Goal: Task Accomplishment & Management: Manage account settings

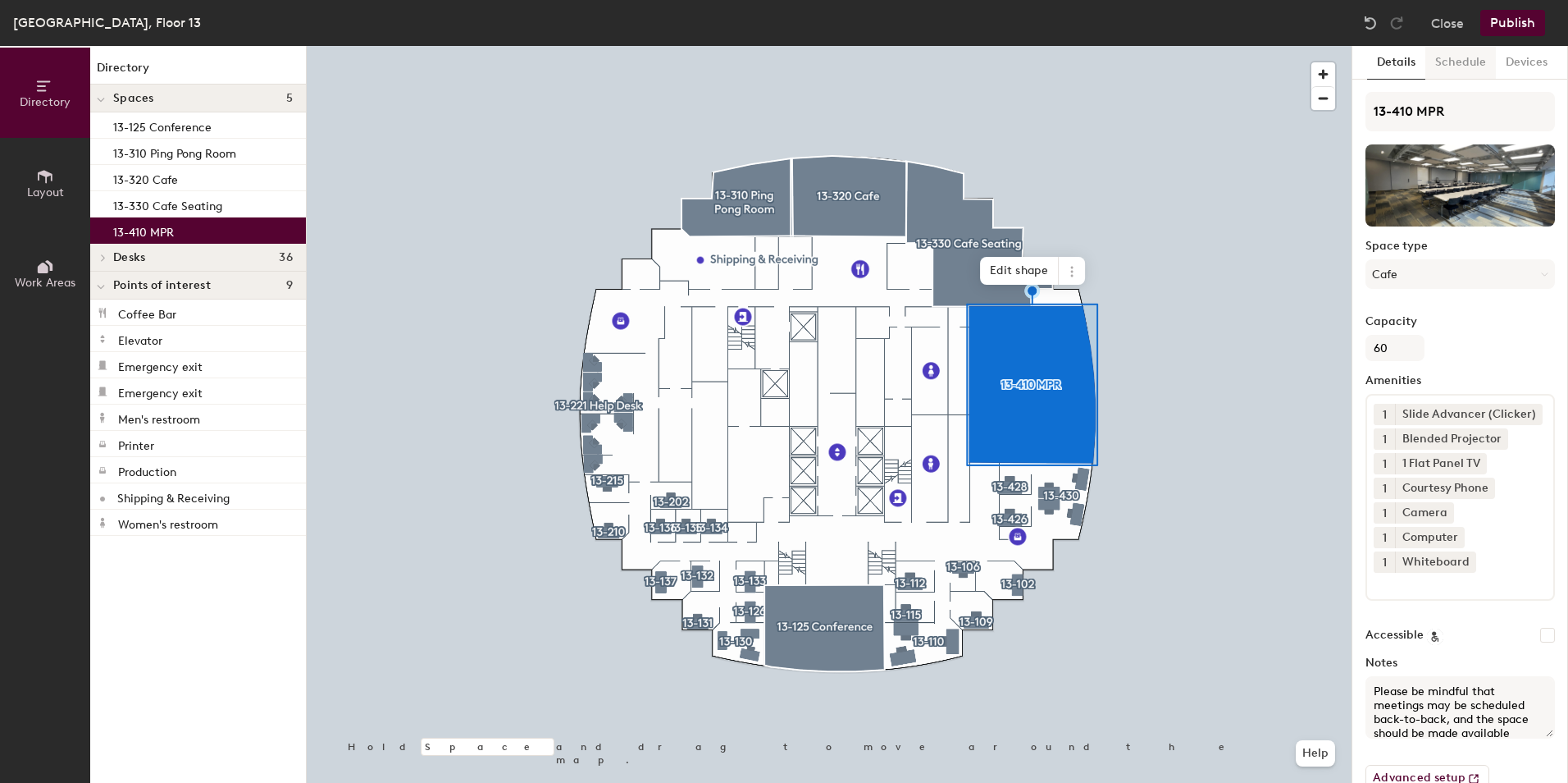
click at [1430, 62] on button "Schedule" at bounding box center [1461, 63] width 71 height 34
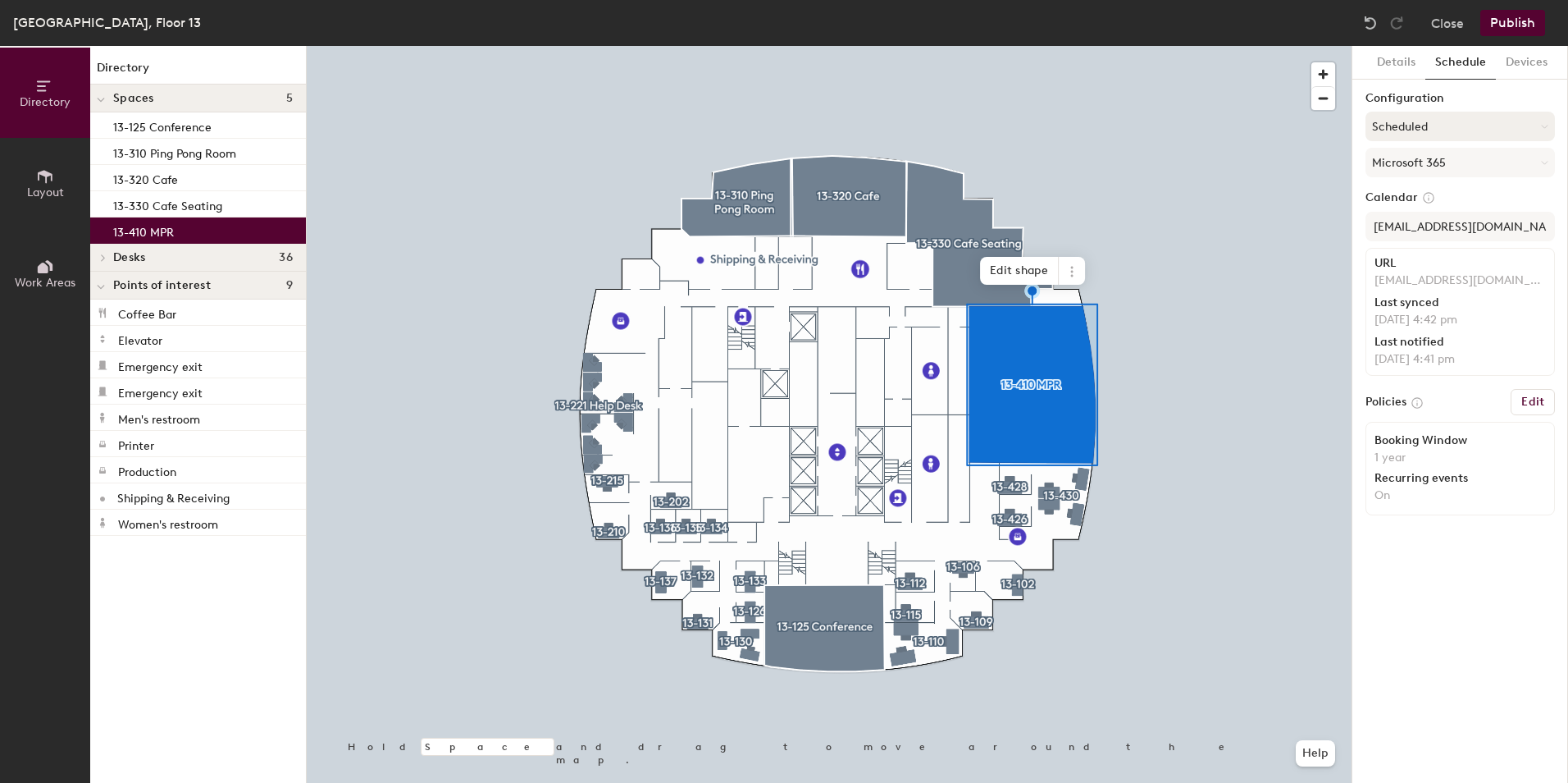
click at [1455, 124] on button "Scheduled" at bounding box center [1460, 127] width 189 height 30
click at [1417, 217] on div "Request-only" at bounding box center [1461, 216] width 188 height 25
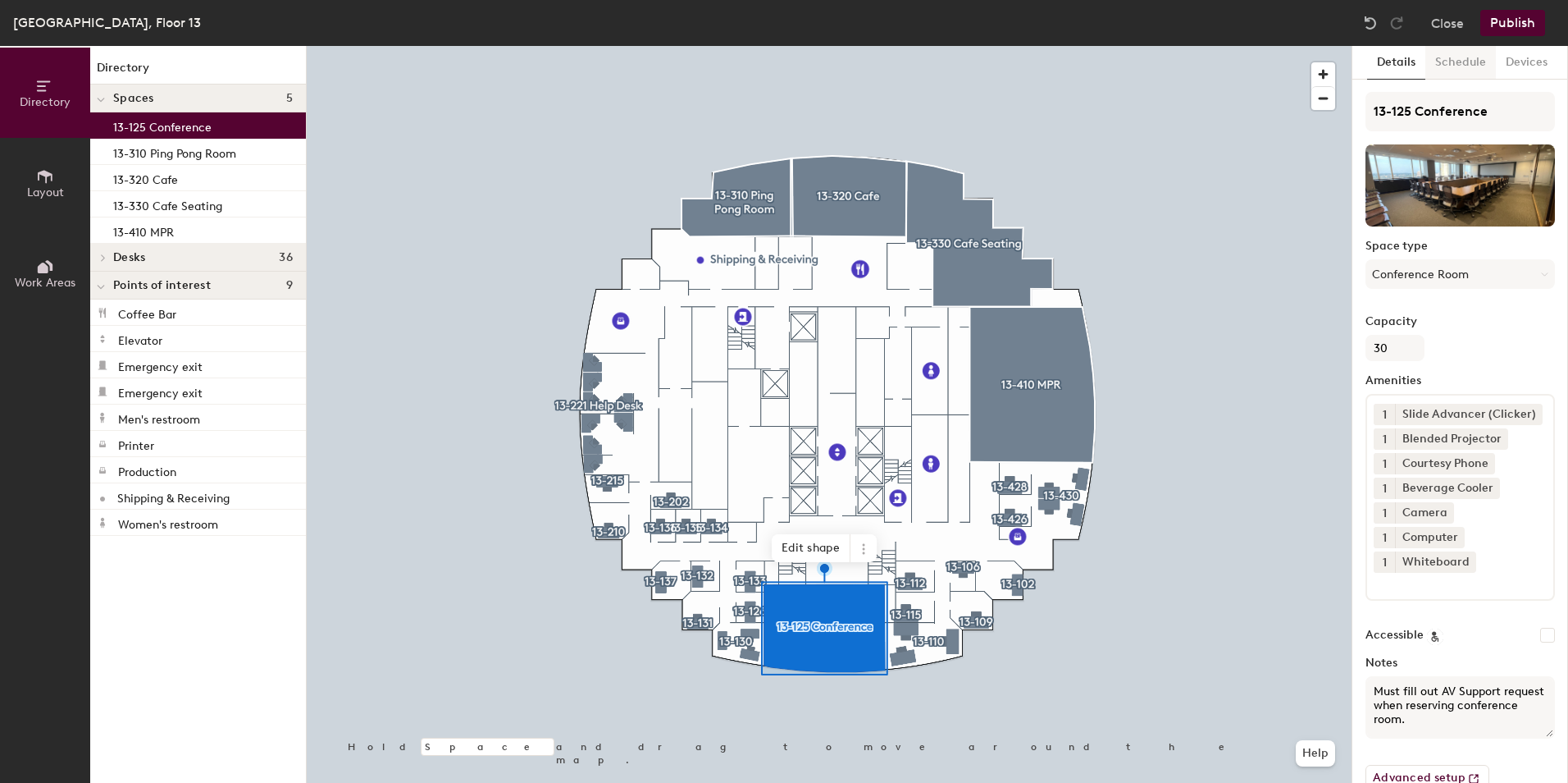
click at [1461, 61] on button "Schedule" at bounding box center [1461, 63] width 71 height 34
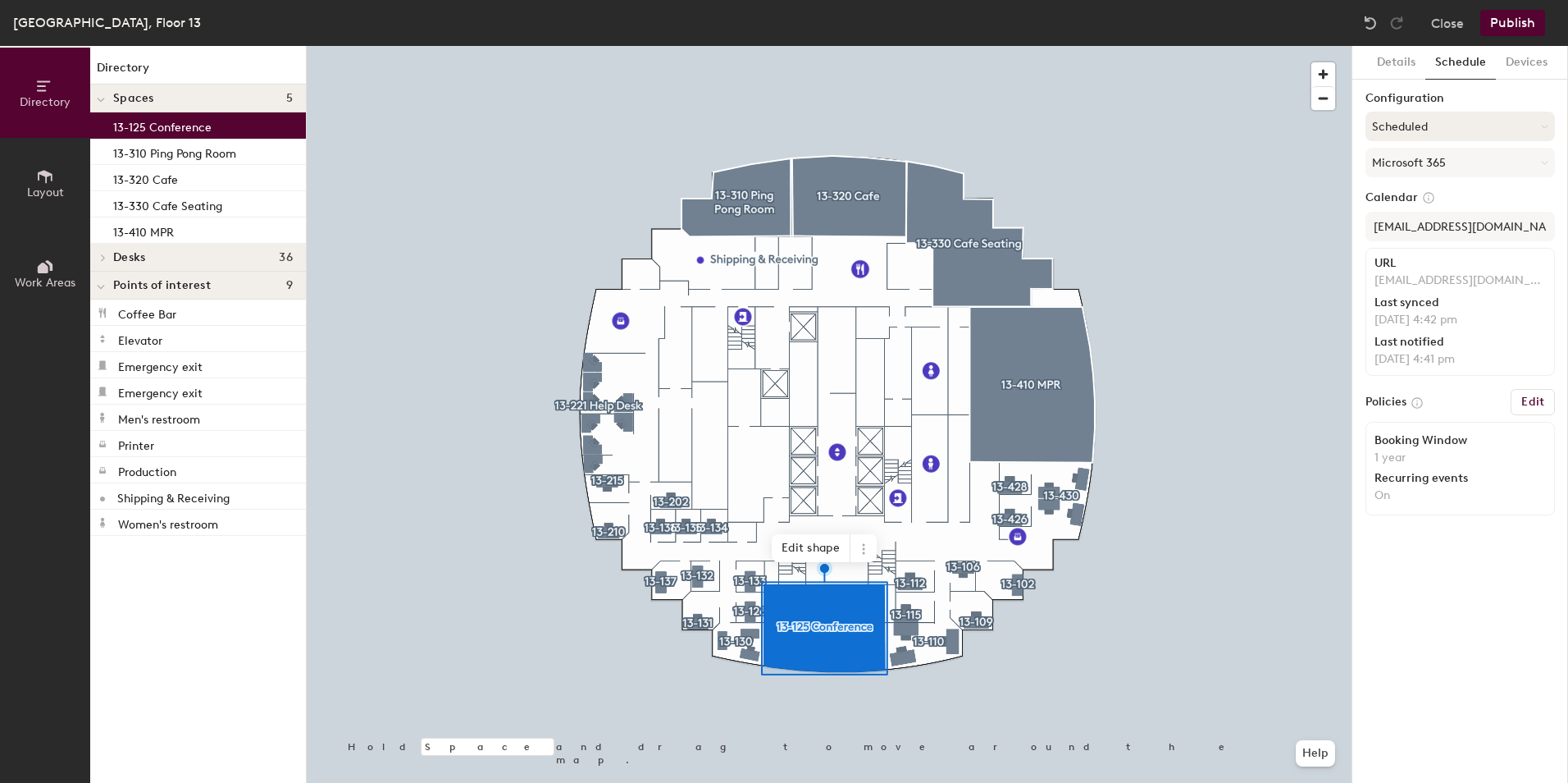
click at [1460, 126] on button "Scheduled" at bounding box center [1460, 127] width 189 height 30
click at [1431, 218] on div "Request-only" at bounding box center [1461, 216] width 188 height 25
click at [1507, 26] on button "Publish" at bounding box center [1513, 23] width 65 height 26
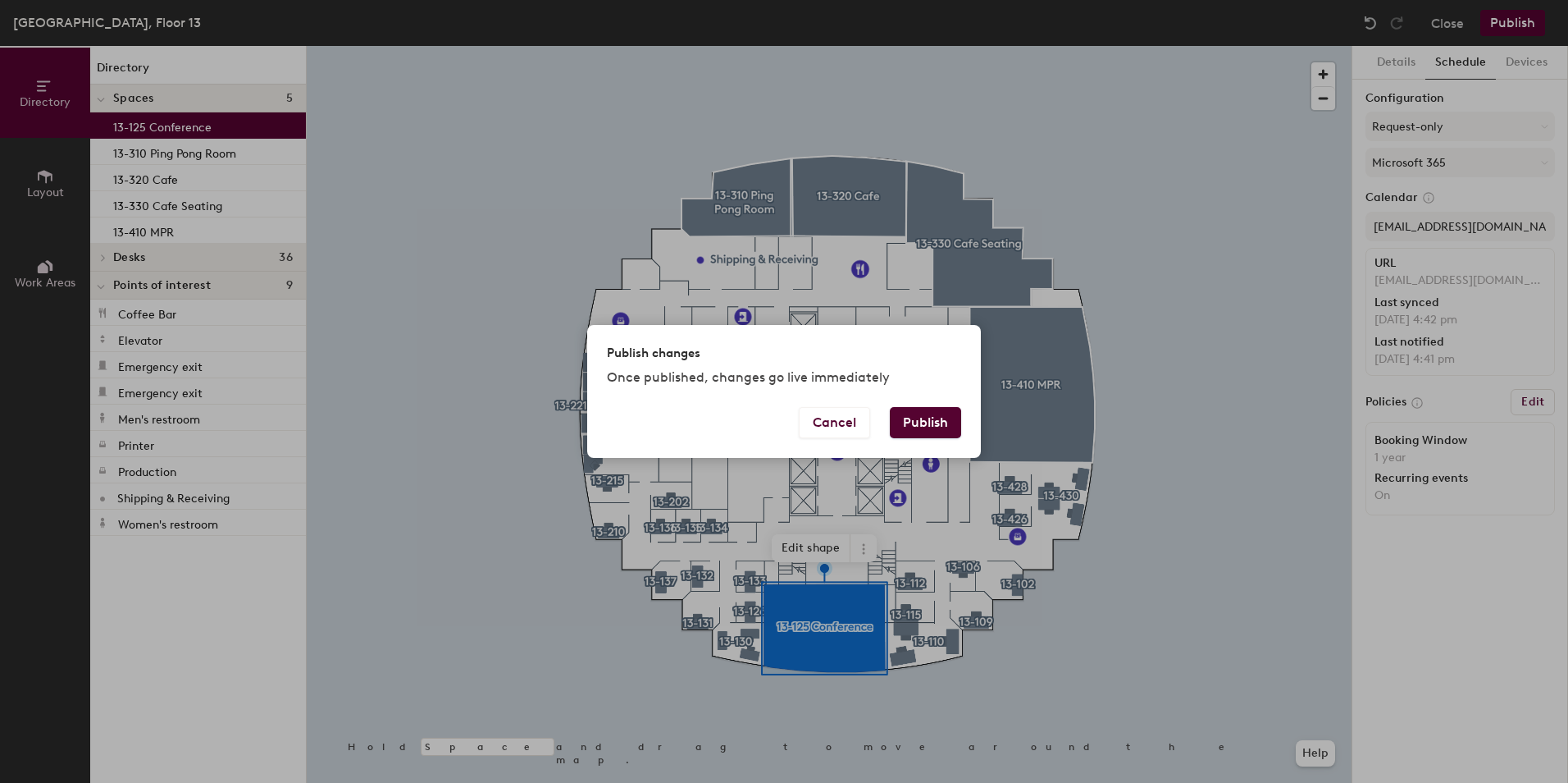
click at [938, 413] on button "Publish" at bounding box center [925, 422] width 71 height 31
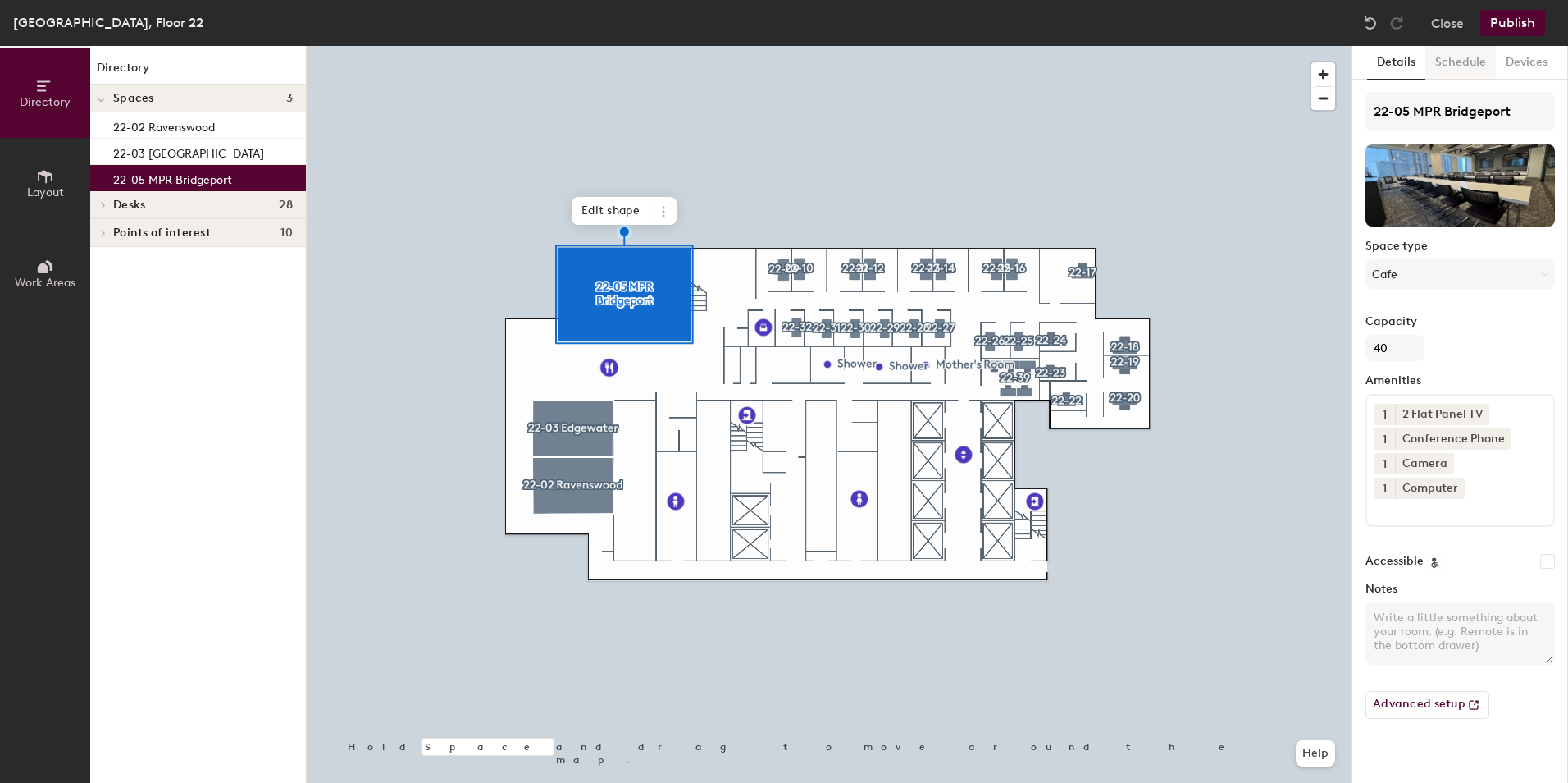
click at [1483, 65] on button "Schedule" at bounding box center [1461, 63] width 71 height 34
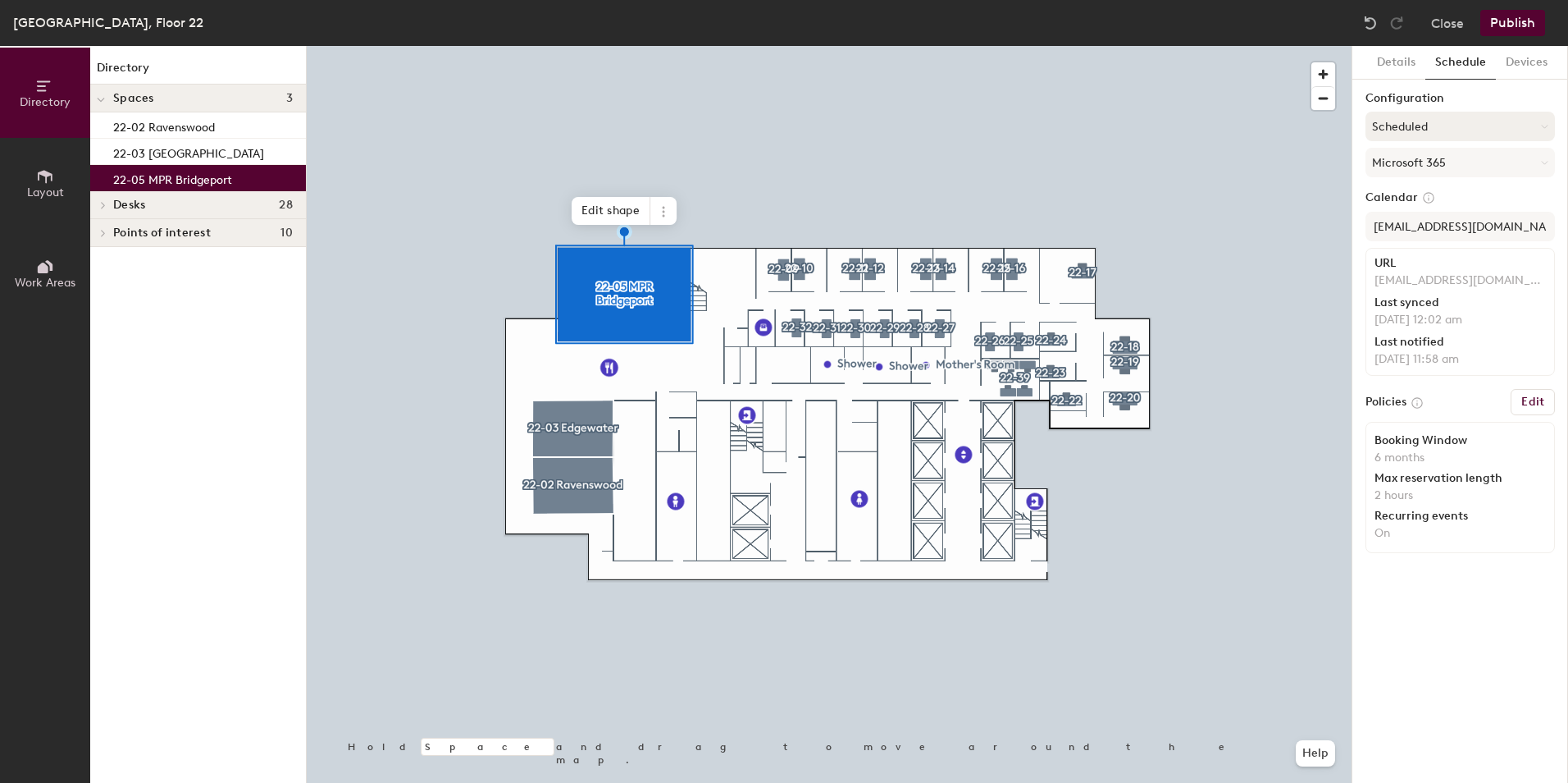
click at [1454, 127] on button "Scheduled" at bounding box center [1460, 127] width 189 height 30
click at [1430, 218] on div "Request-only" at bounding box center [1461, 216] width 188 height 25
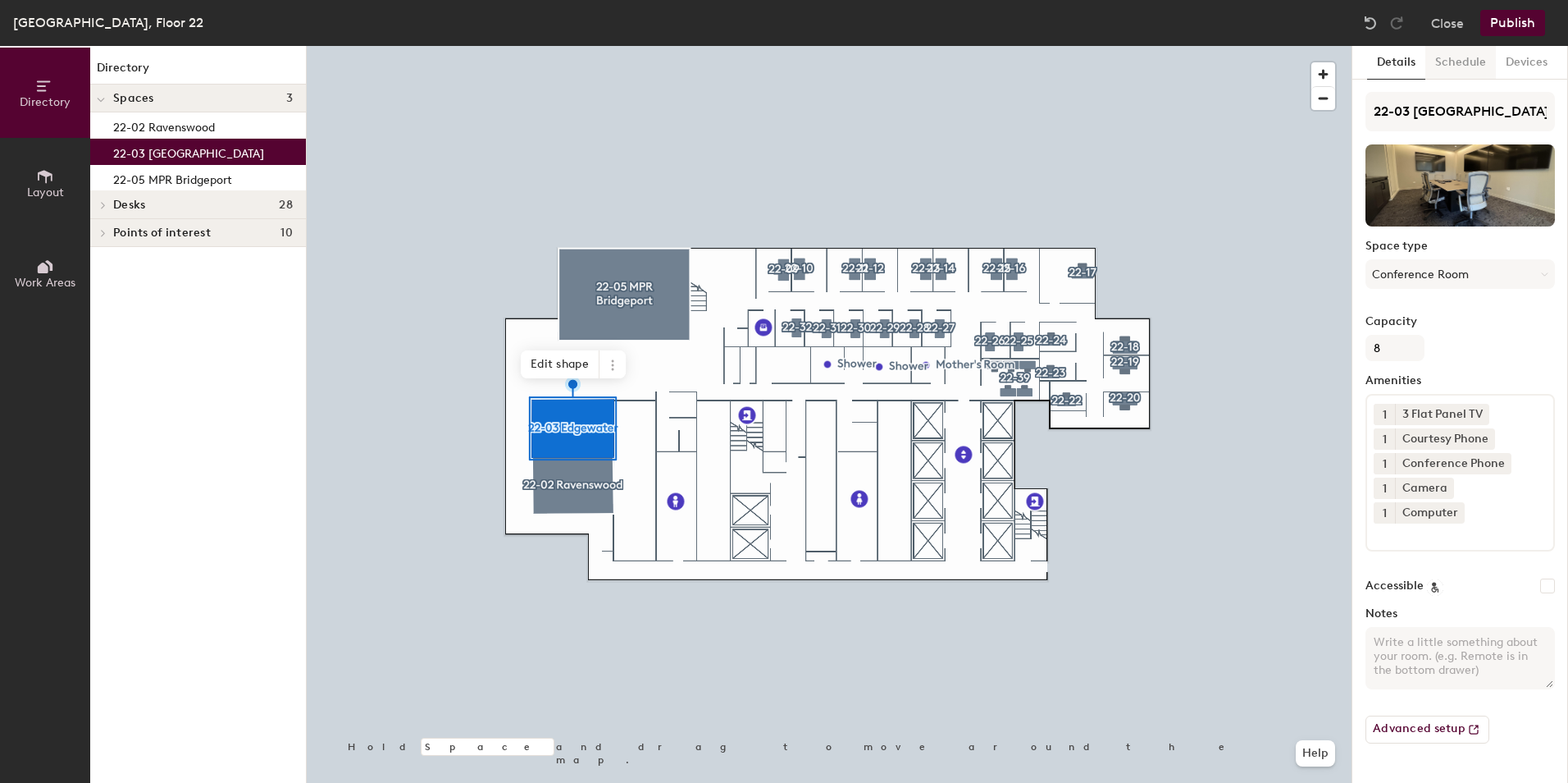
click at [1454, 71] on button "Schedule" at bounding box center [1461, 63] width 71 height 34
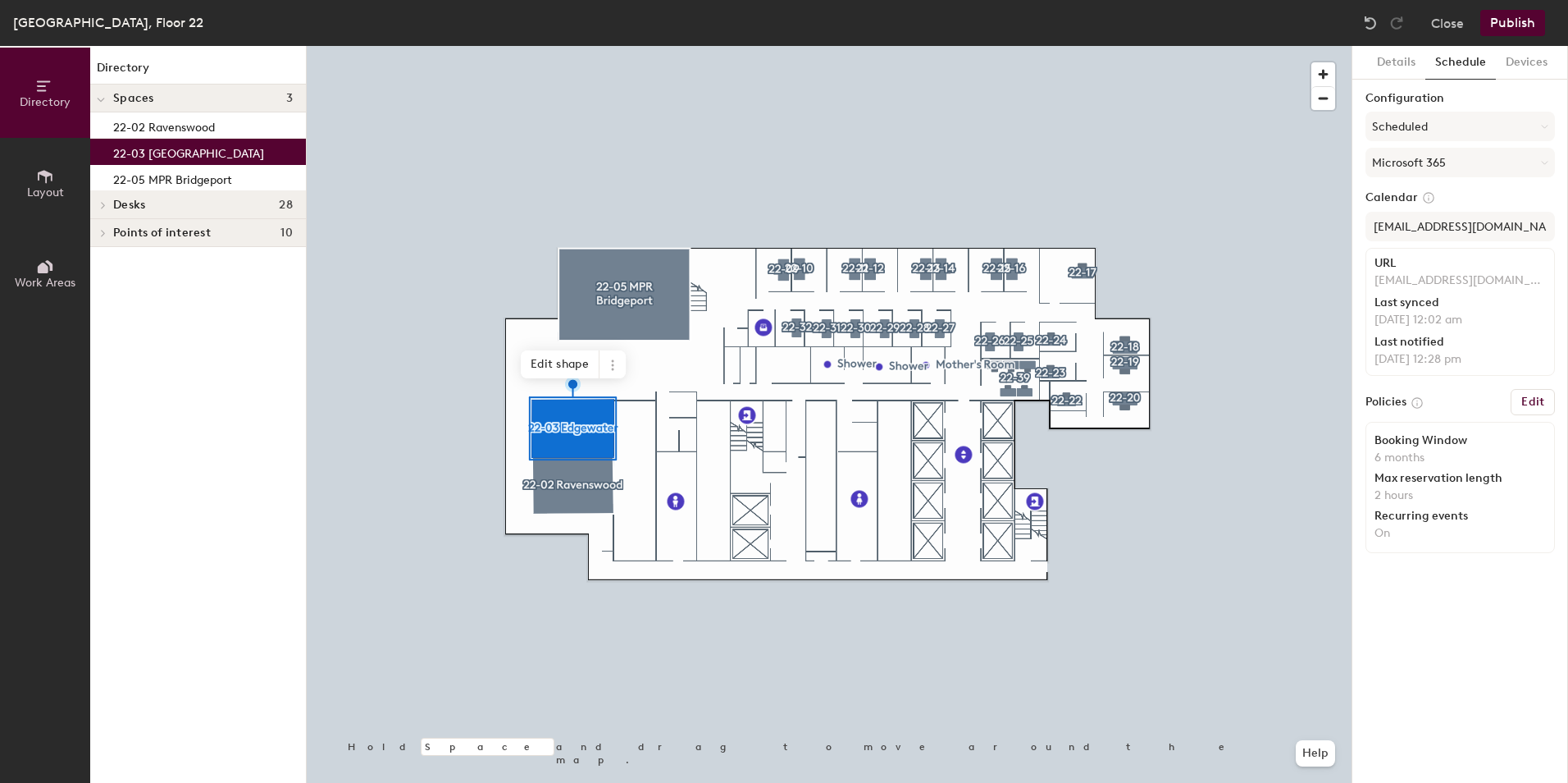
click at [1469, 71] on button "Schedule" at bounding box center [1461, 63] width 71 height 34
click at [1459, 134] on button "Scheduled" at bounding box center [1460, 127] width 189 height 30
click at [1423, 221] on div "Request-only" at bounding box center [1461, 216] width 188 height 25
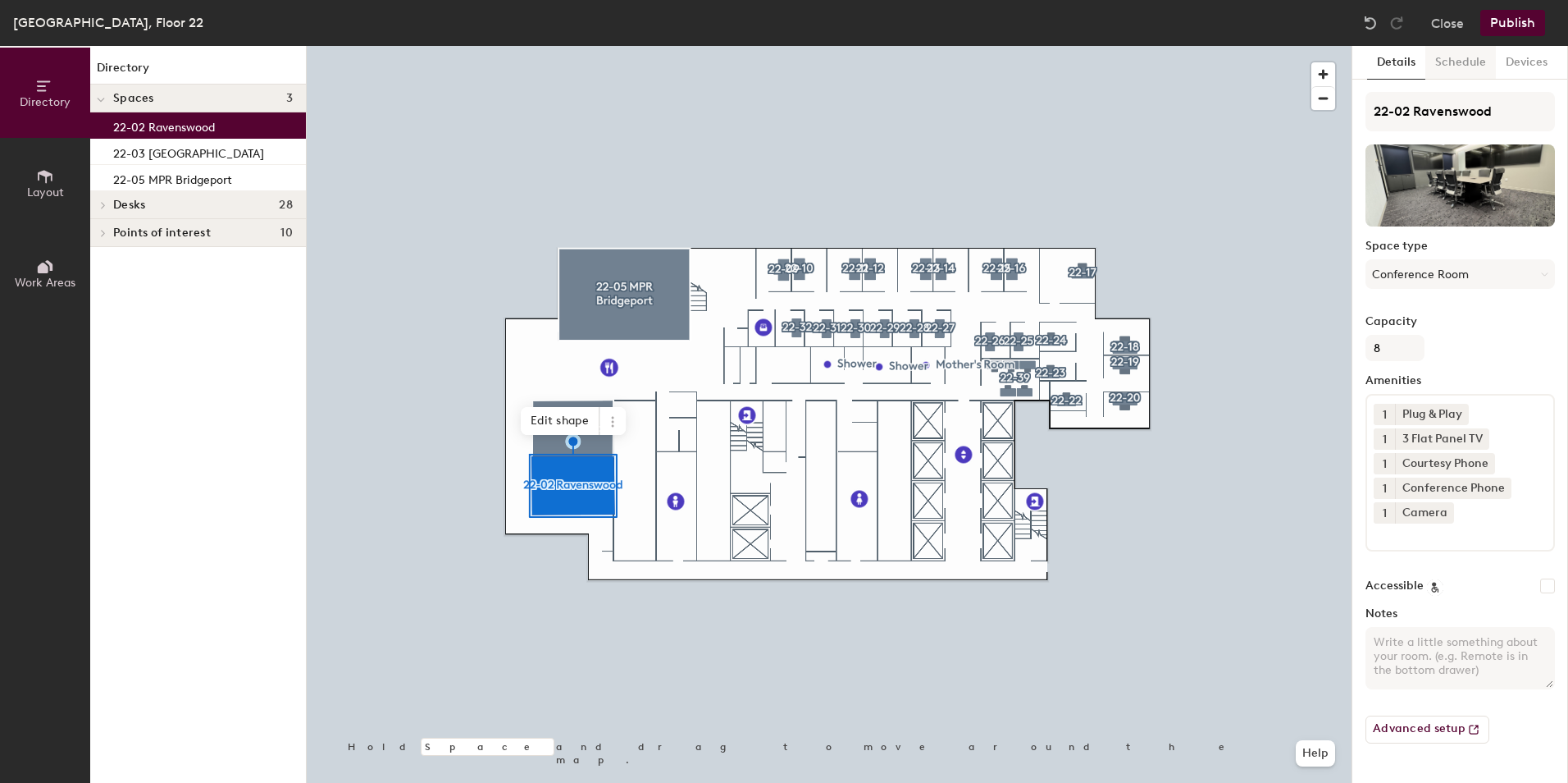
click at [1474, 62] on button "Schedule" at bounding box center [1461, 63] width 71 height 34
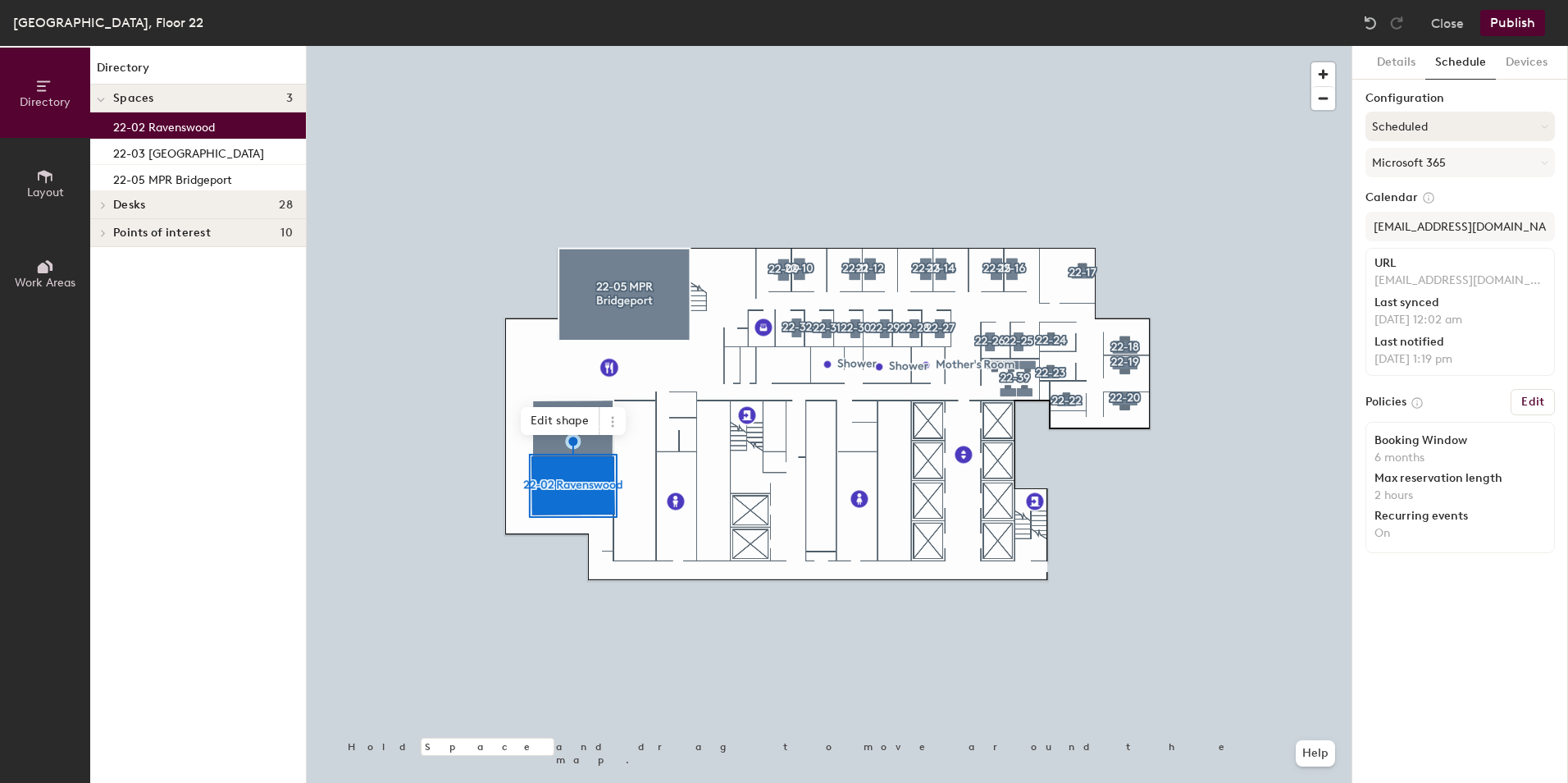
click at [1462, 123] on button "Scheduled" at bounding box center [1460, 127] width 189 height 30
click at [1419, 217] on div "Request-only" at bounding box center [1461, 216] width 188 height 25
click at [1501, 21] on button "Publish" at bounding box center [1513, 23] width 65 height 26
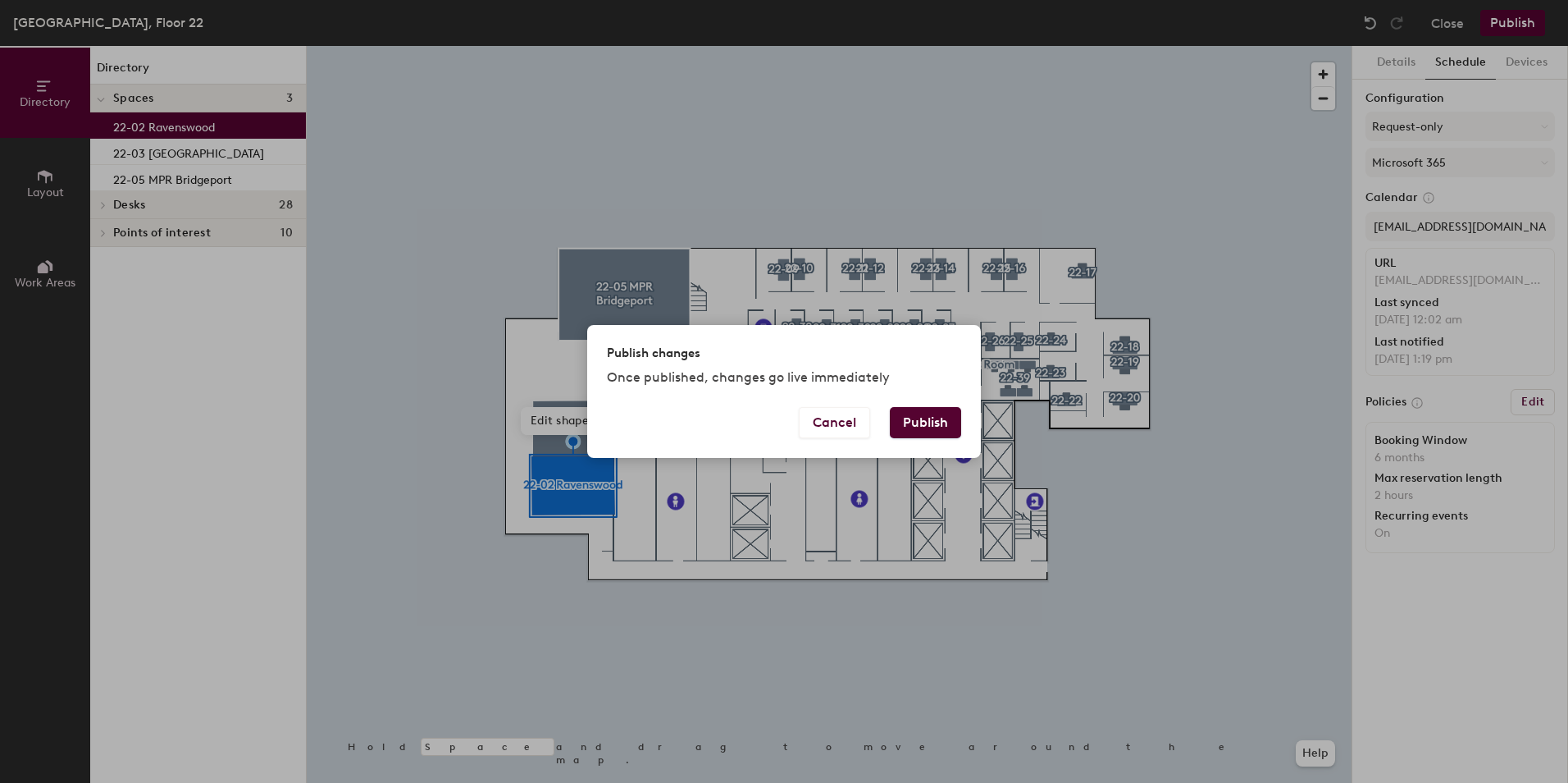
click at [929, 426] on button "Publish" at bounding box center [925, 422] width 71 height 31
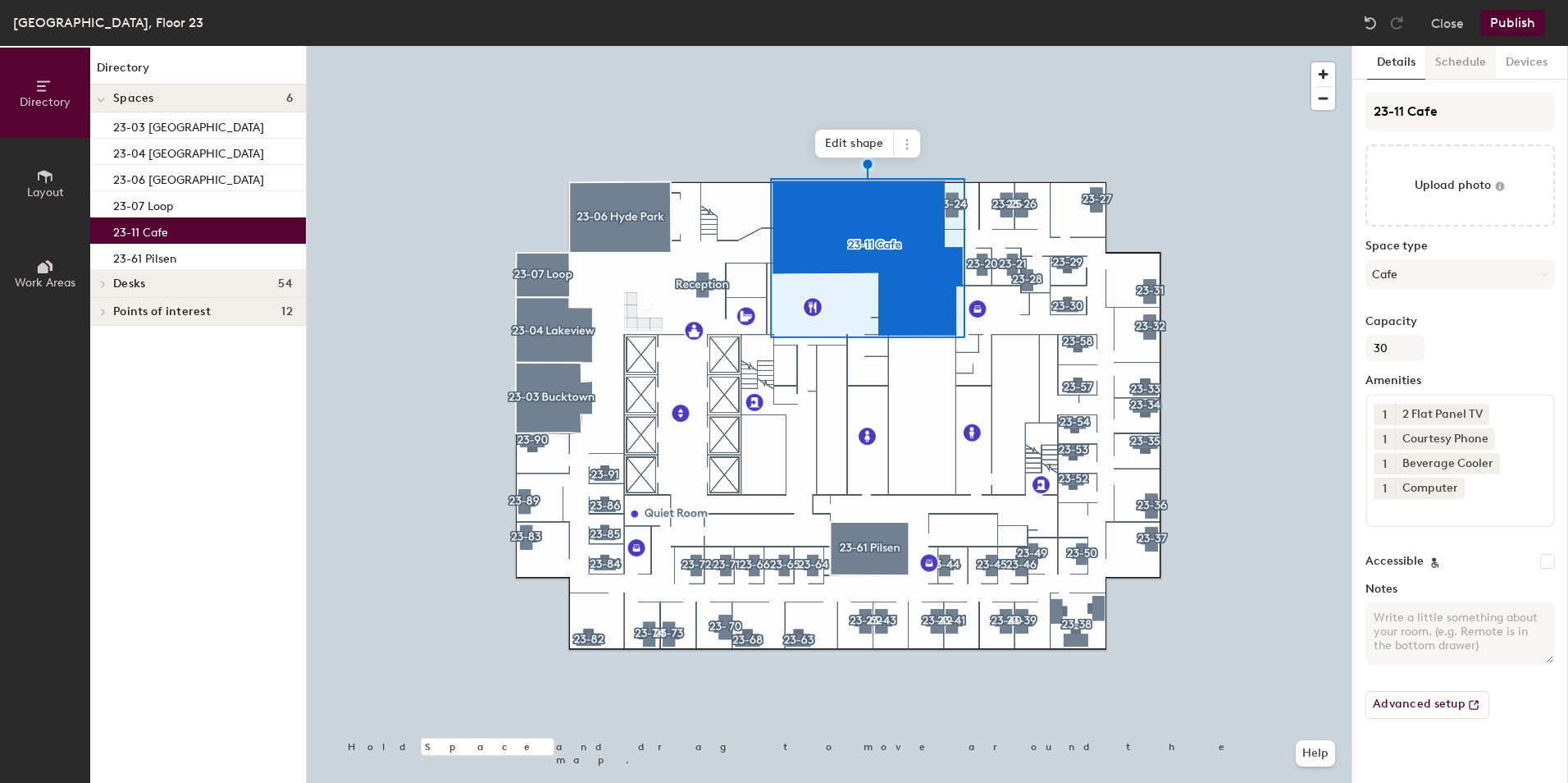
click at [1454, 72] on button "Schedule" at bounding box center [1461, 63] width 71 height 34
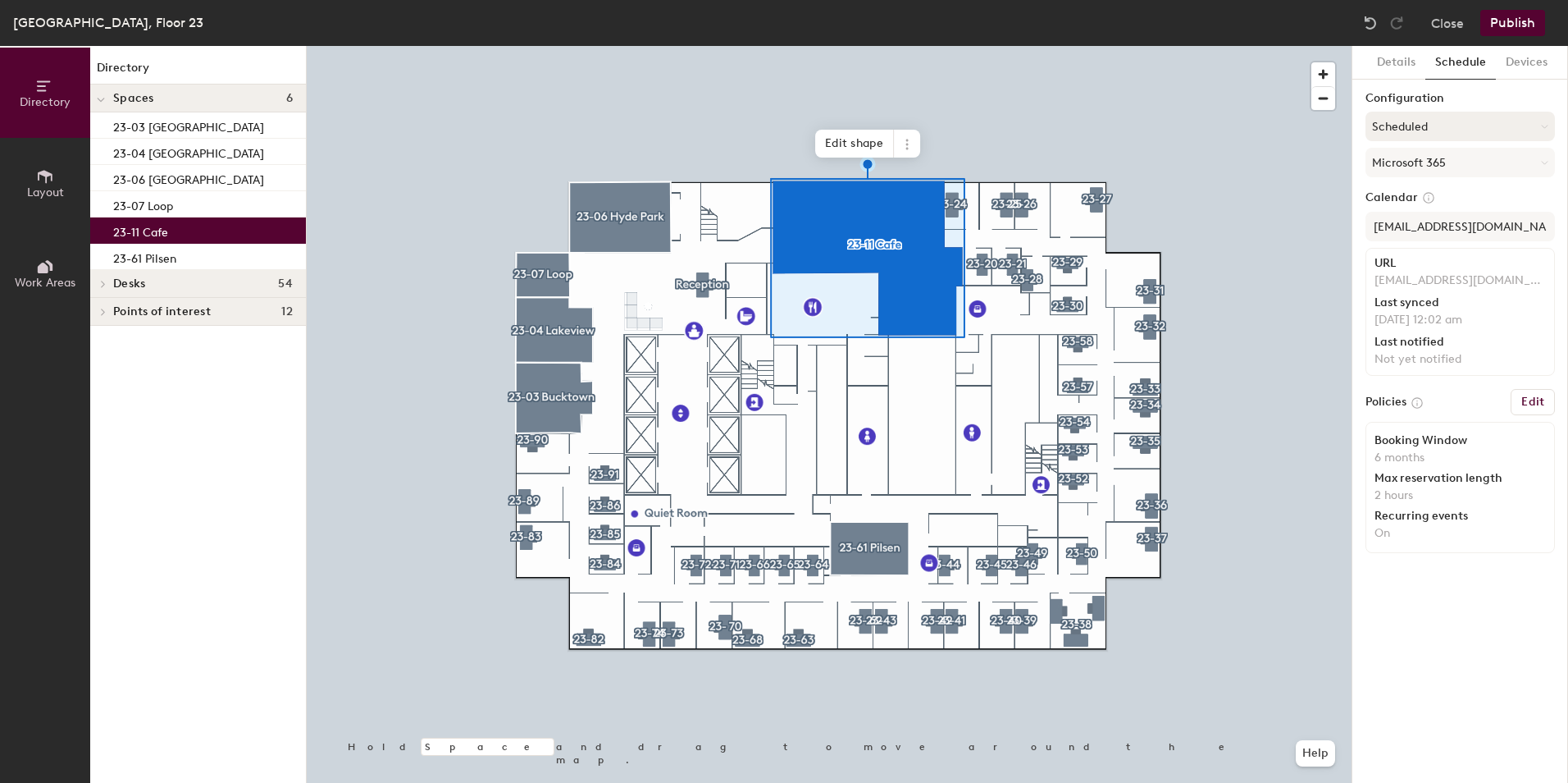
click at [1445, 126] on button "Scheduled" at bounding box center [1460, 127] width 189 height 30
click at [1415, 214] on div "Request-only" at bounding box center [1461, 216] width 188 height 25
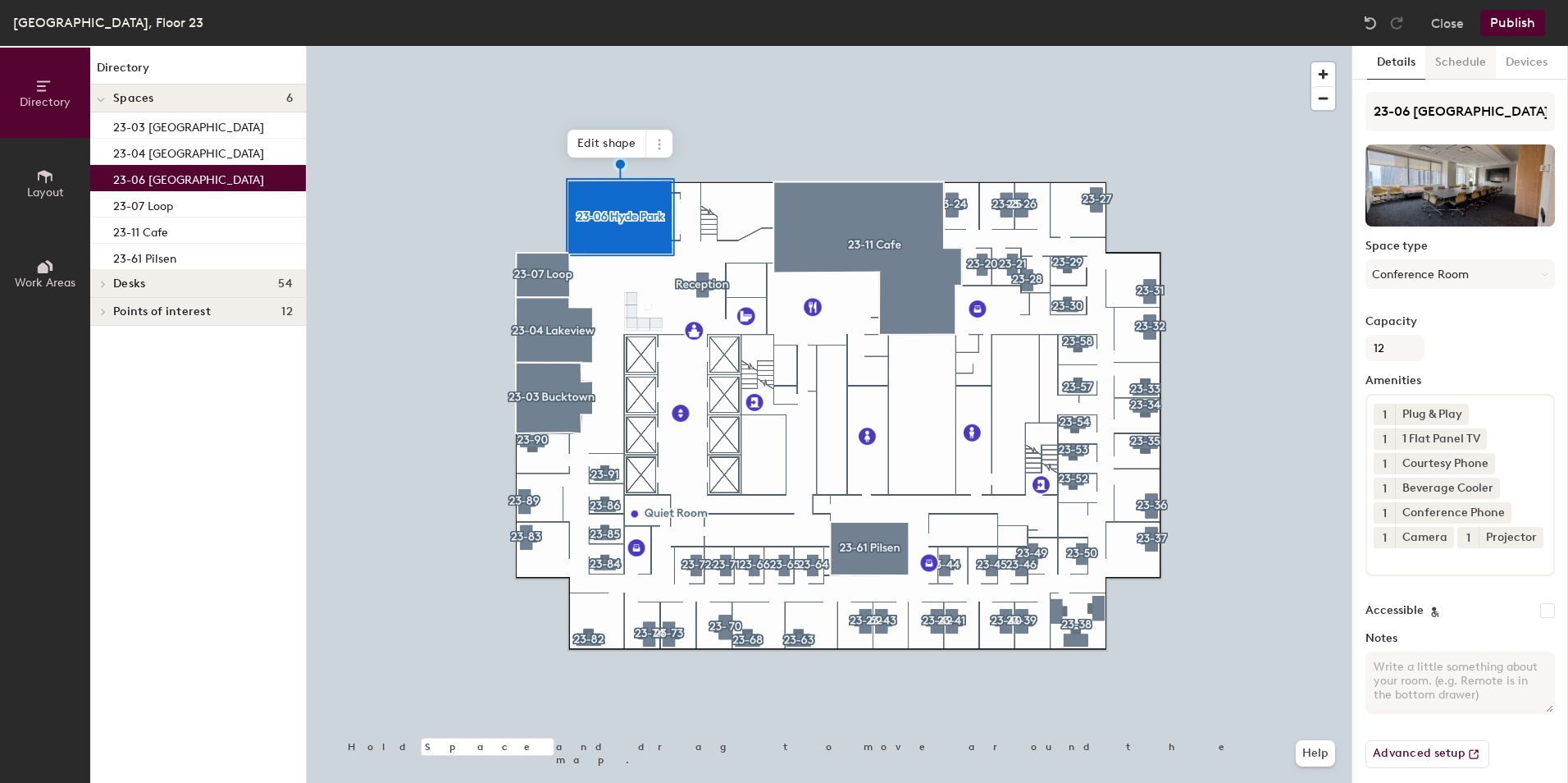
click at [1454, 73] on button "Schedule" at bounding box center [1461, 63] width 71 height 34
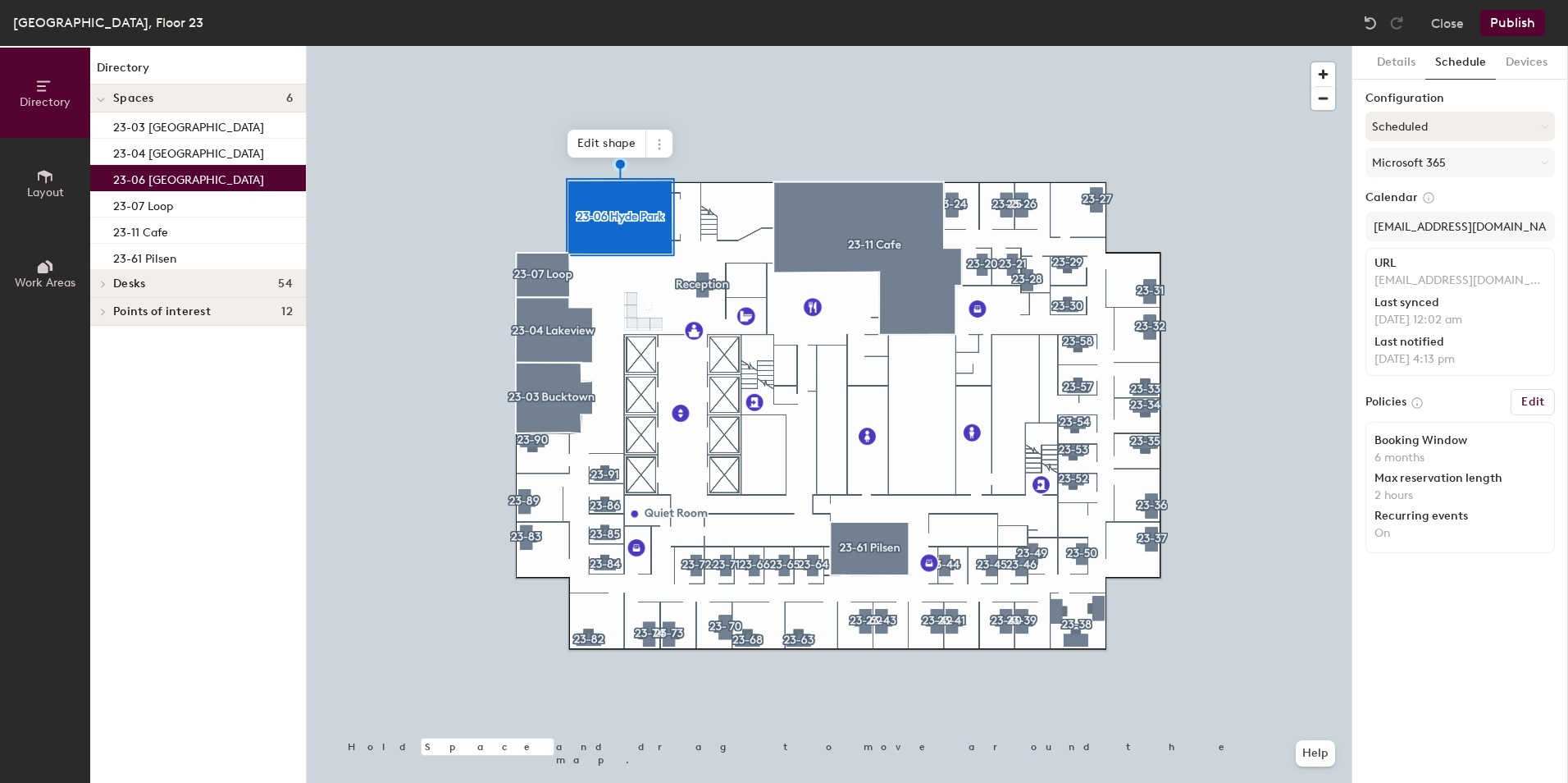
click at [1445, 126] on button "Scheduled" at bounding box center [1460, 127] width 189 height 30
click at [1414, 214] on div "Request-only" at bounding box center [1461, 216] width 188 height 25
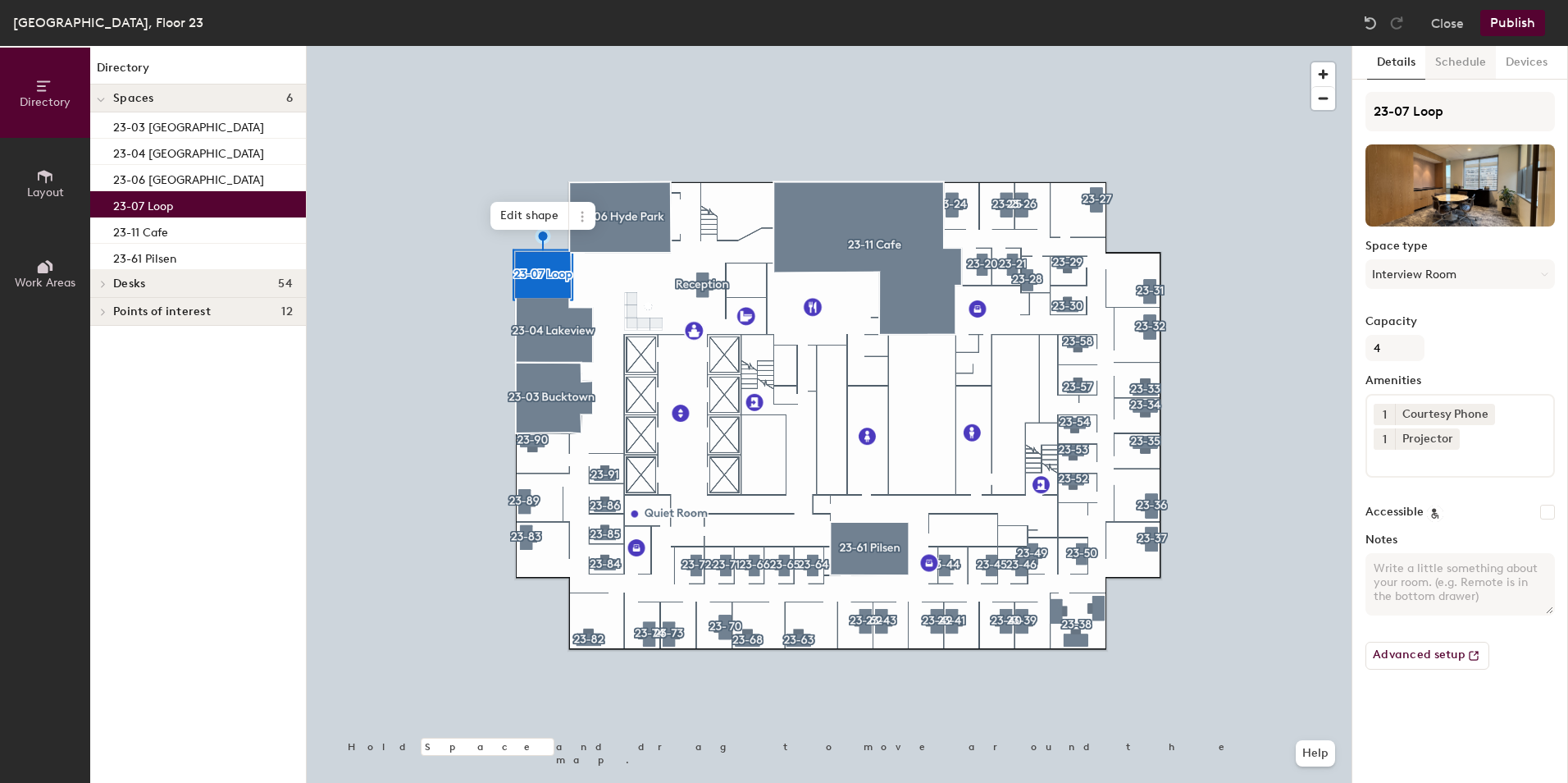
click at [1478, 57] on button "Schedule" at bounding box center [1461, 63] width 71 height 34
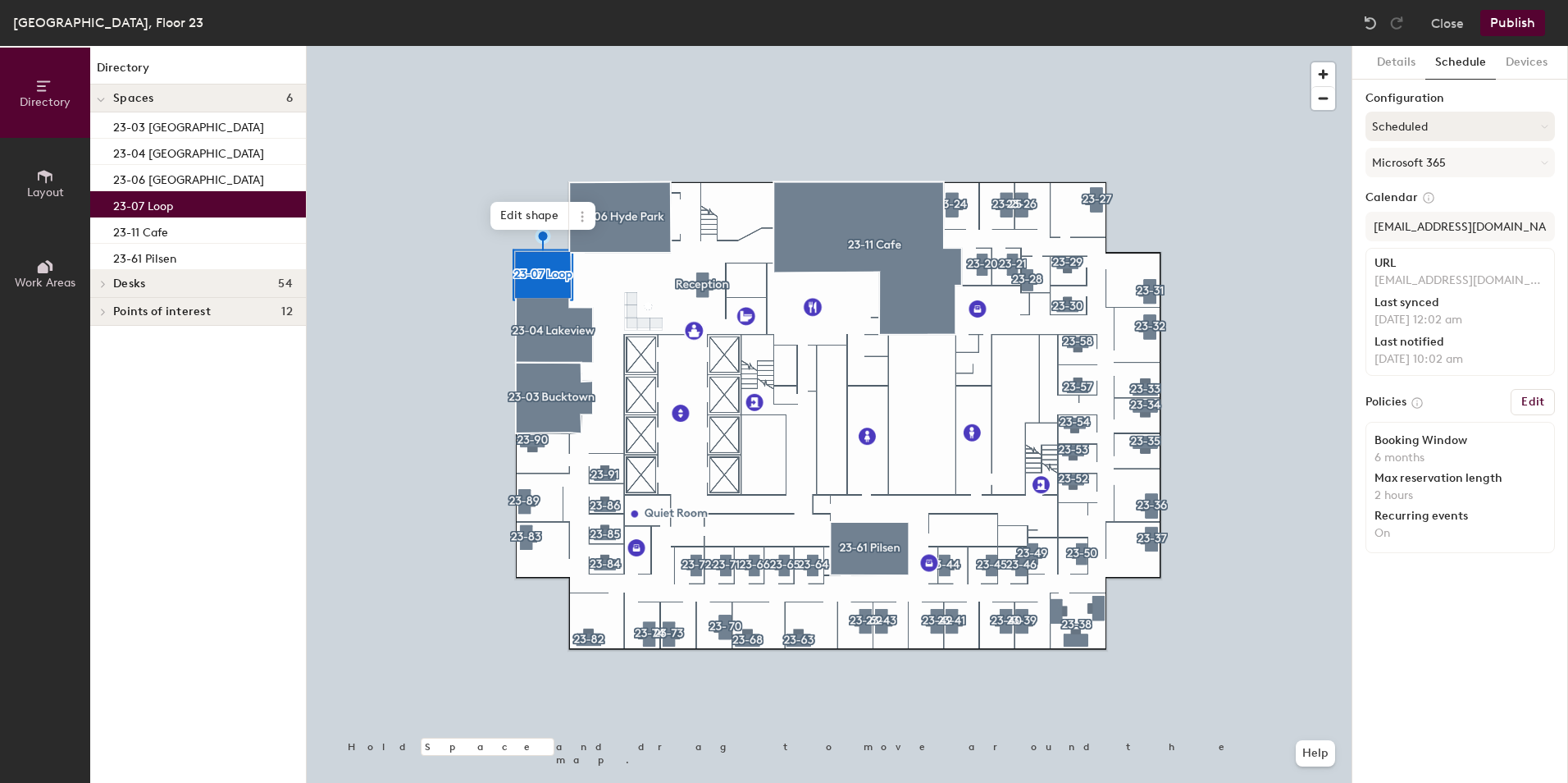
click at [1433, 122] on button "Scheduled" at bounding box center [1460, 127] width 189 height 30
click at [1415, 210] on div "Request-only" at bounding box center [1461, 216] width 188 height 25
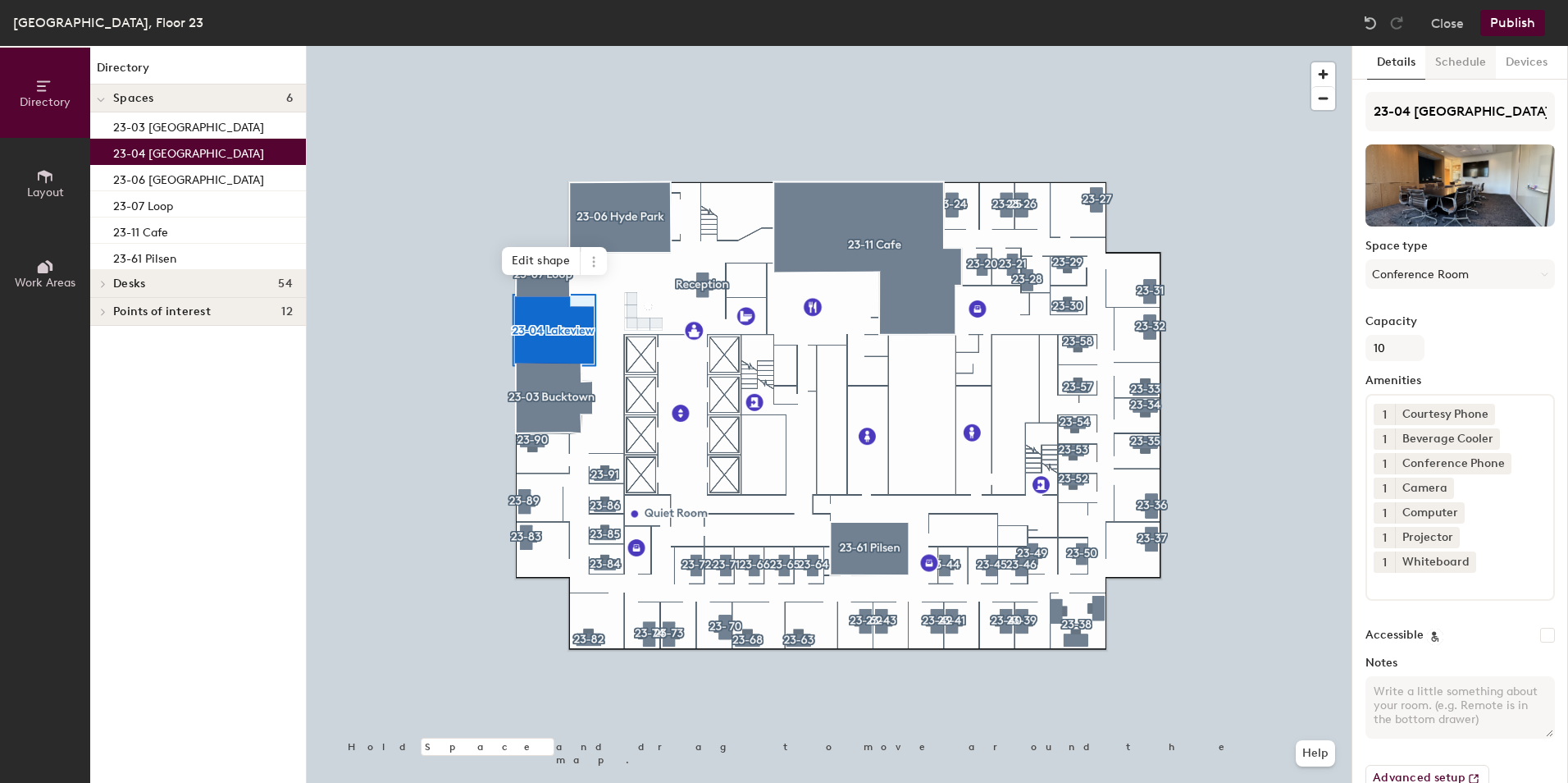
click at [1453, 63] on button "Schedule" at bounding box center [1461, 63] width 71 height 34
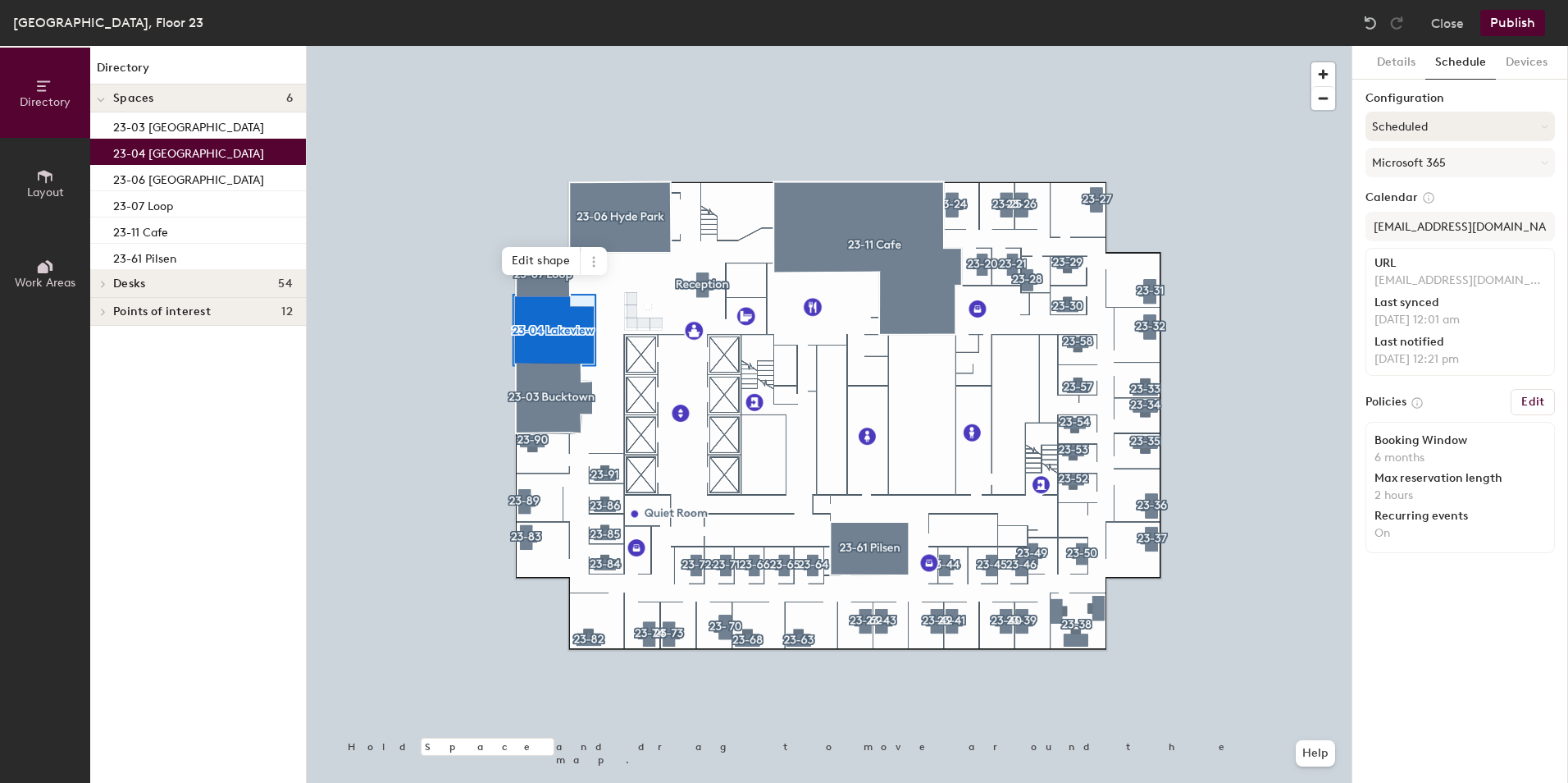
click at [1440, 116] on button "Scheduled" at bounding box center [1460, 127] width 189 height 30
click at [1417, 212] on div "Request-only" at bounding box center [1461, 216] width 188 height 25
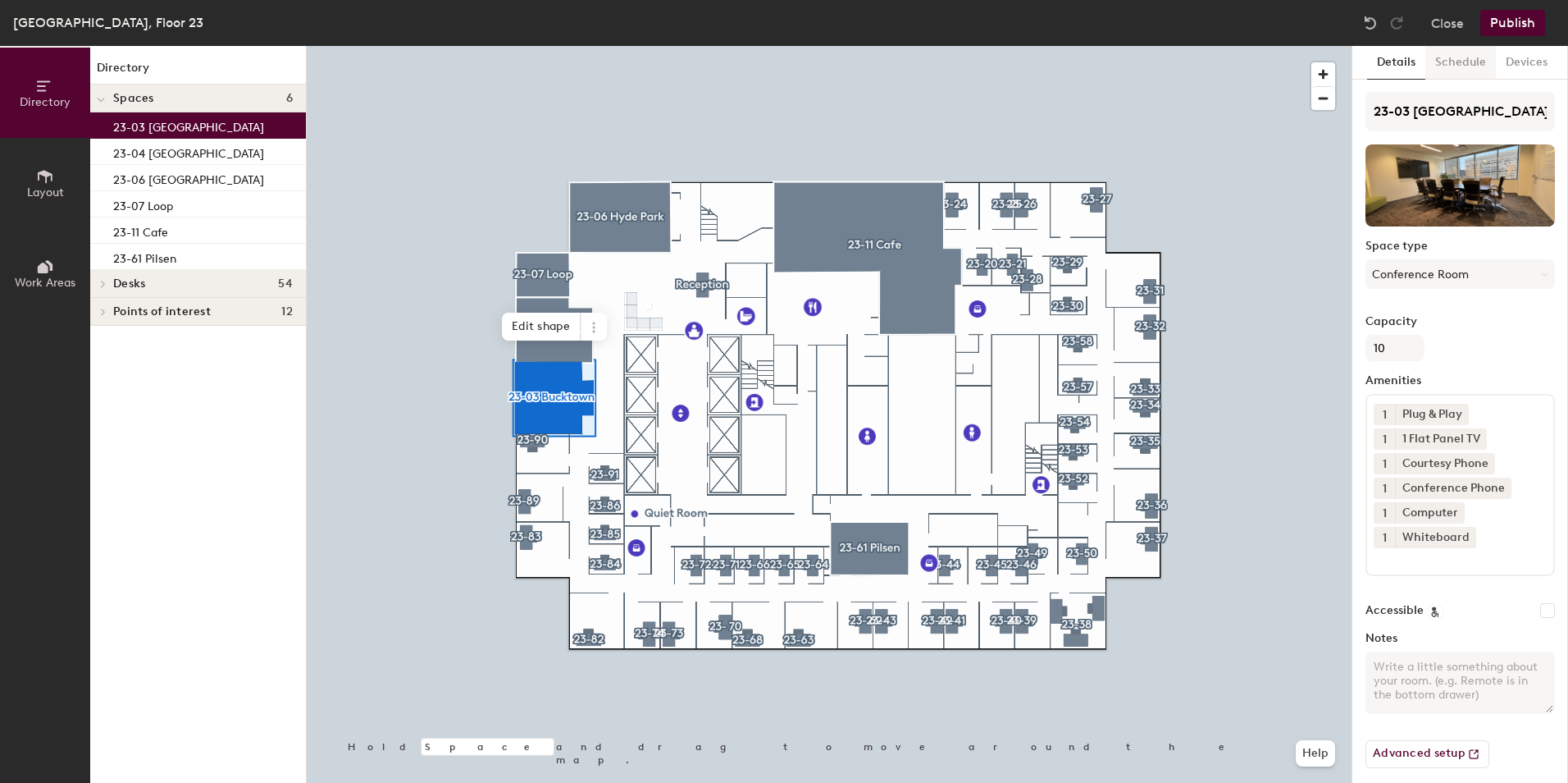
click at [1465, 62] on button "Schedule" at bounding box center [1461, 63] width 71 height 34
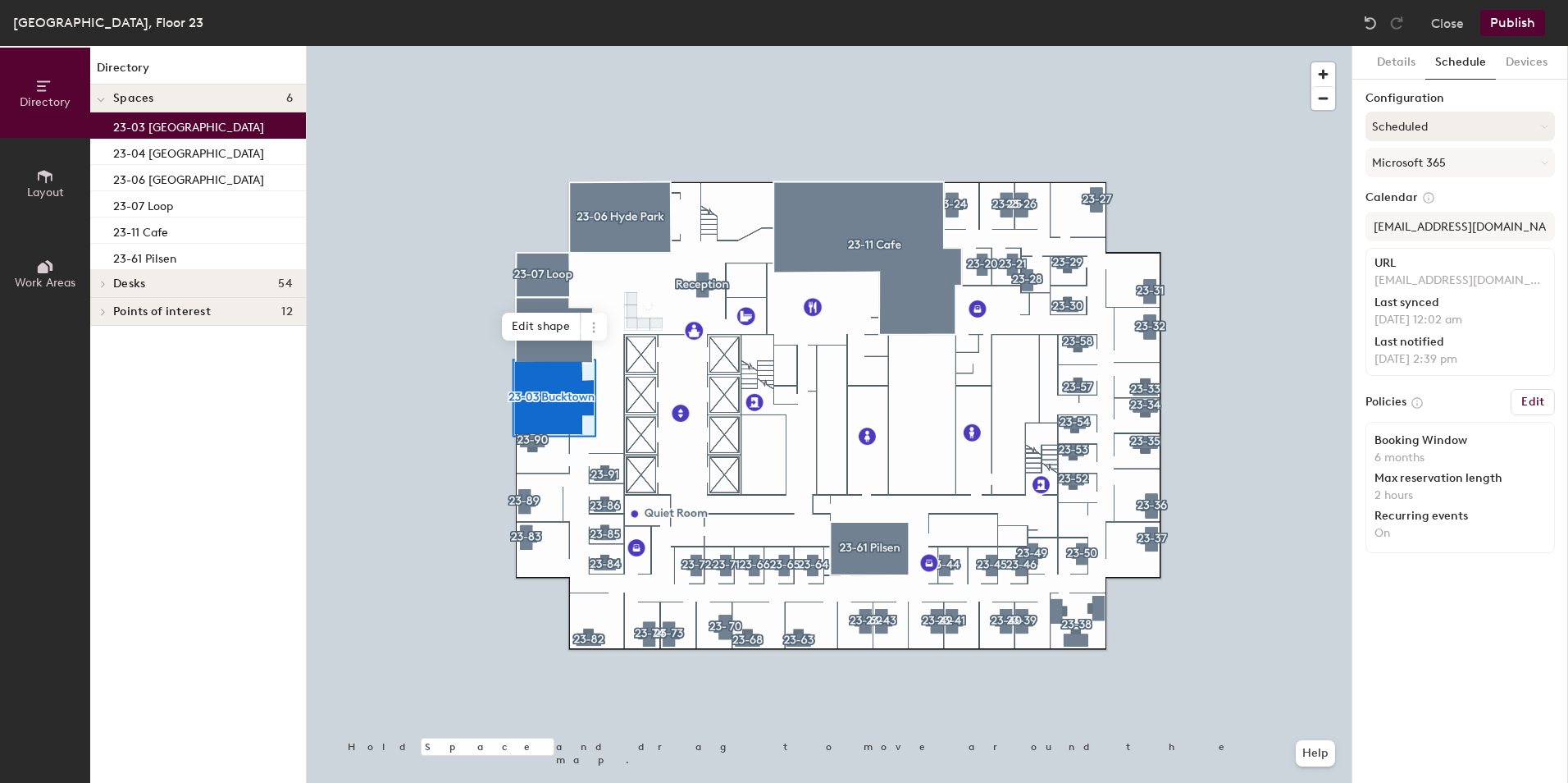
click at [1456, 119] on button "Scheduled" at bounding box center [1460, 127] width 189 height 30
click at [1411, 221] on div "Request-only" at bounding box center [1461, 216] width 188 height 25
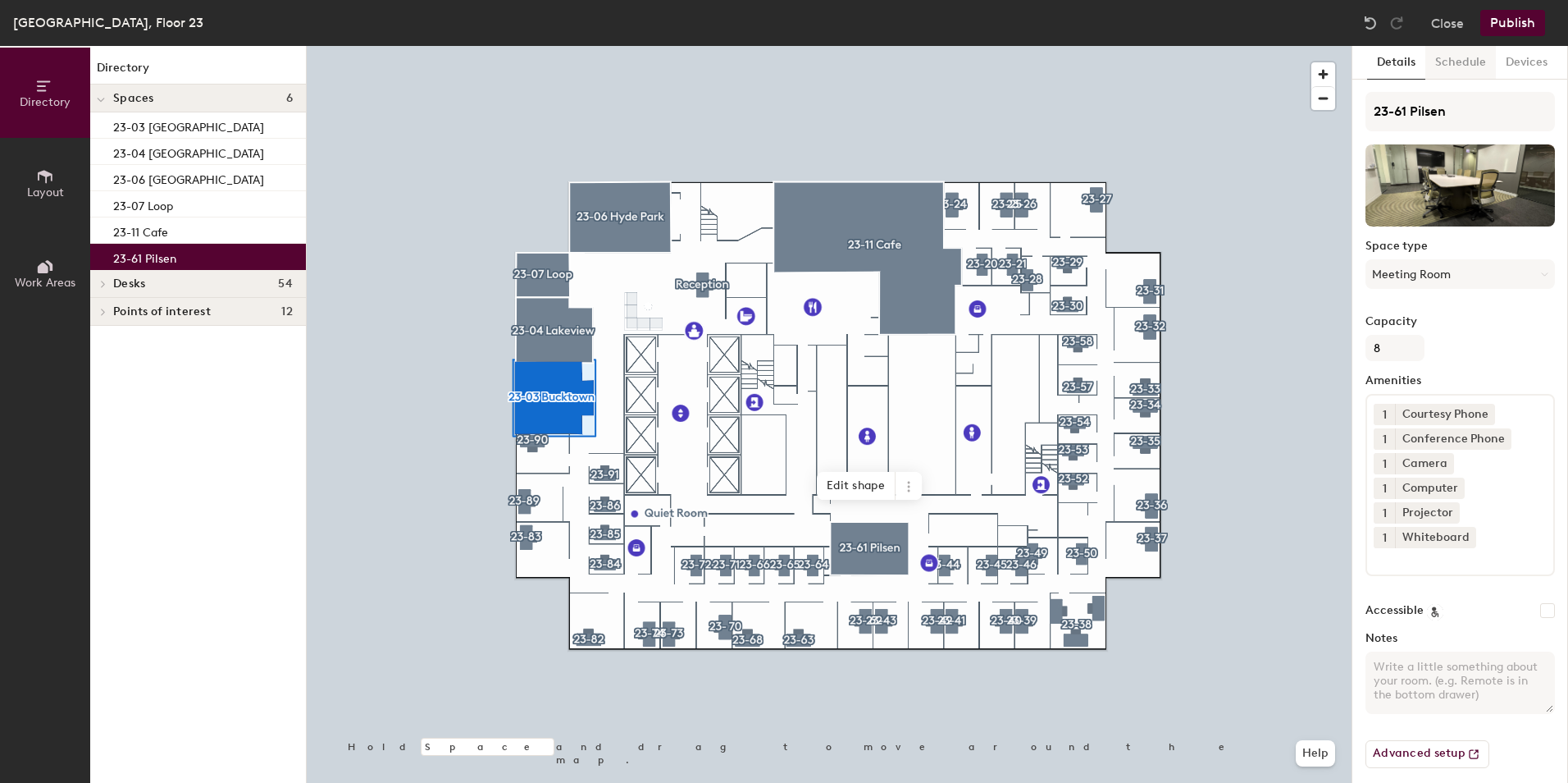
click at [1478, 56] on button "Schedule" at bounding box center [1461, 63] width 71 height 34
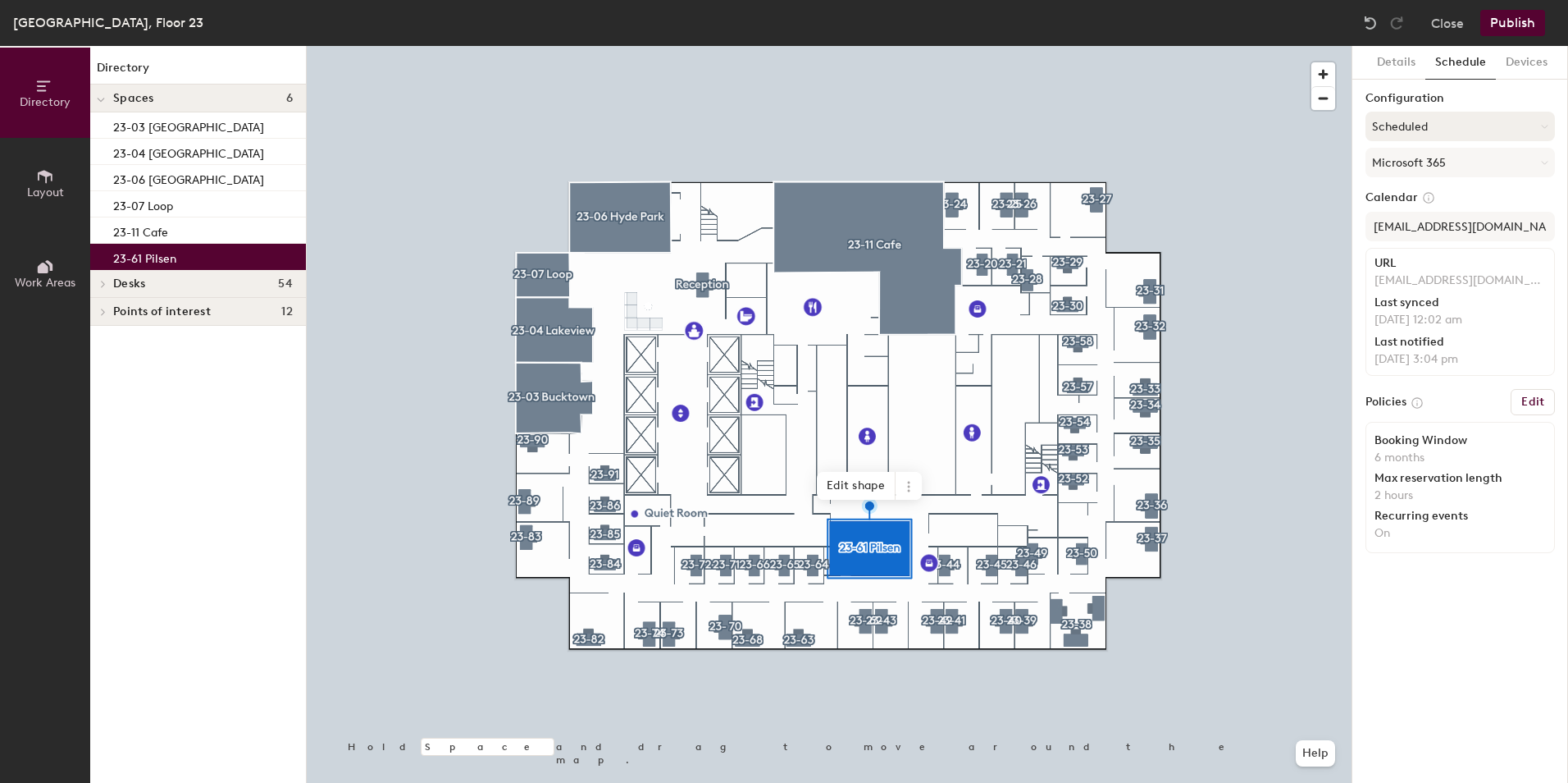
click at [1453, 134] on button "Scheduled" at bounding box center [1460, 127] width 189 height 30
click at [1413, 217] on div "Request-only" at bounding box center [1461, 216] width 188 height 25
click at [1499, 31] on button "Publish" at bounding box center [1513, 23] width 65 height 26
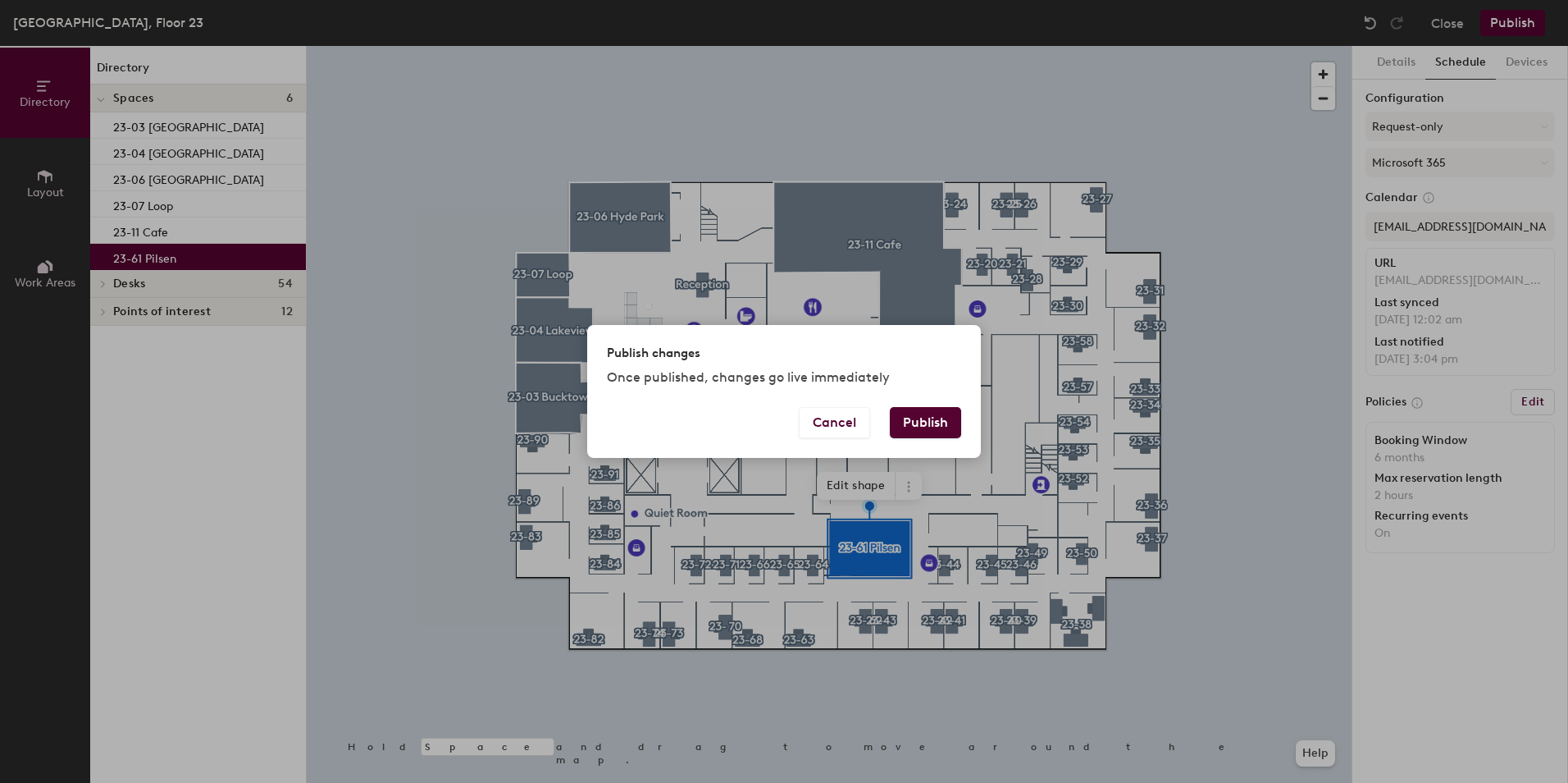
click at [932, 418] on button "Publish" at bounding box center [925, 422] width 71 height 31
